Goal: Task Accomplishment & Management: Use online tool/utility

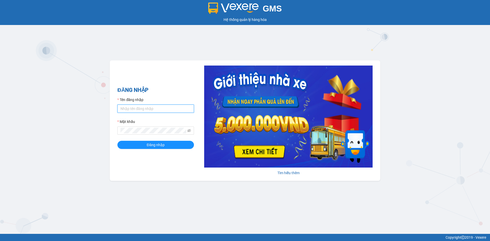
click at [140, 109] on input "Tên đăng nhập" at bounding box center [155, 109] width 77 height 8
type input "tientung.ducphatth"
click at [147, 142] on button "Đăng nhập" at bounding box center [155, 145] width 77 height 8
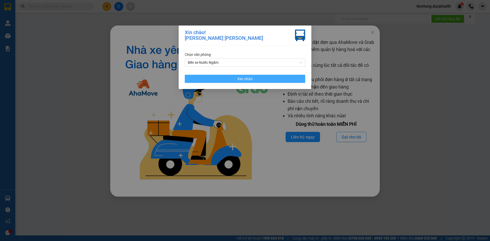
click at [214, 80] on button "Xác nhận" at bounding box center [245, 79] width 120 height 8
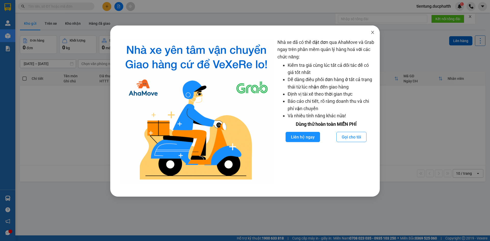
click at [372, 33] on icon "close" at bounding box center [373, 32] width 4 height 4
